Goal: Communication & Community: Share content

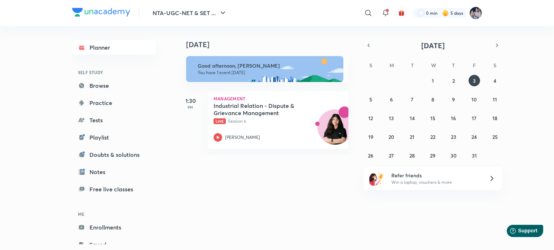
click at [476, 14] on img at bounding box center [475, 13] width 12 height 12
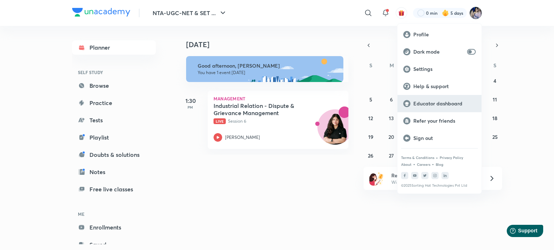
click at [435, 105] on p "Educator dashboard" at bounding box center [444, 104] width 62 height 6
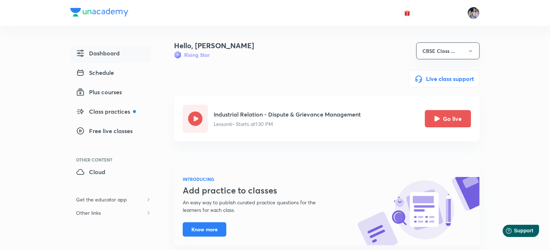
click at [437, 117] on icon "Go live" at bounding box center [437, 118] width 5 height 5
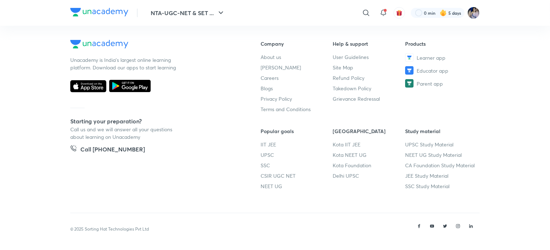
scroll to position [426, 0]
